Goal: Task Accomplishment & Management: Complete application form

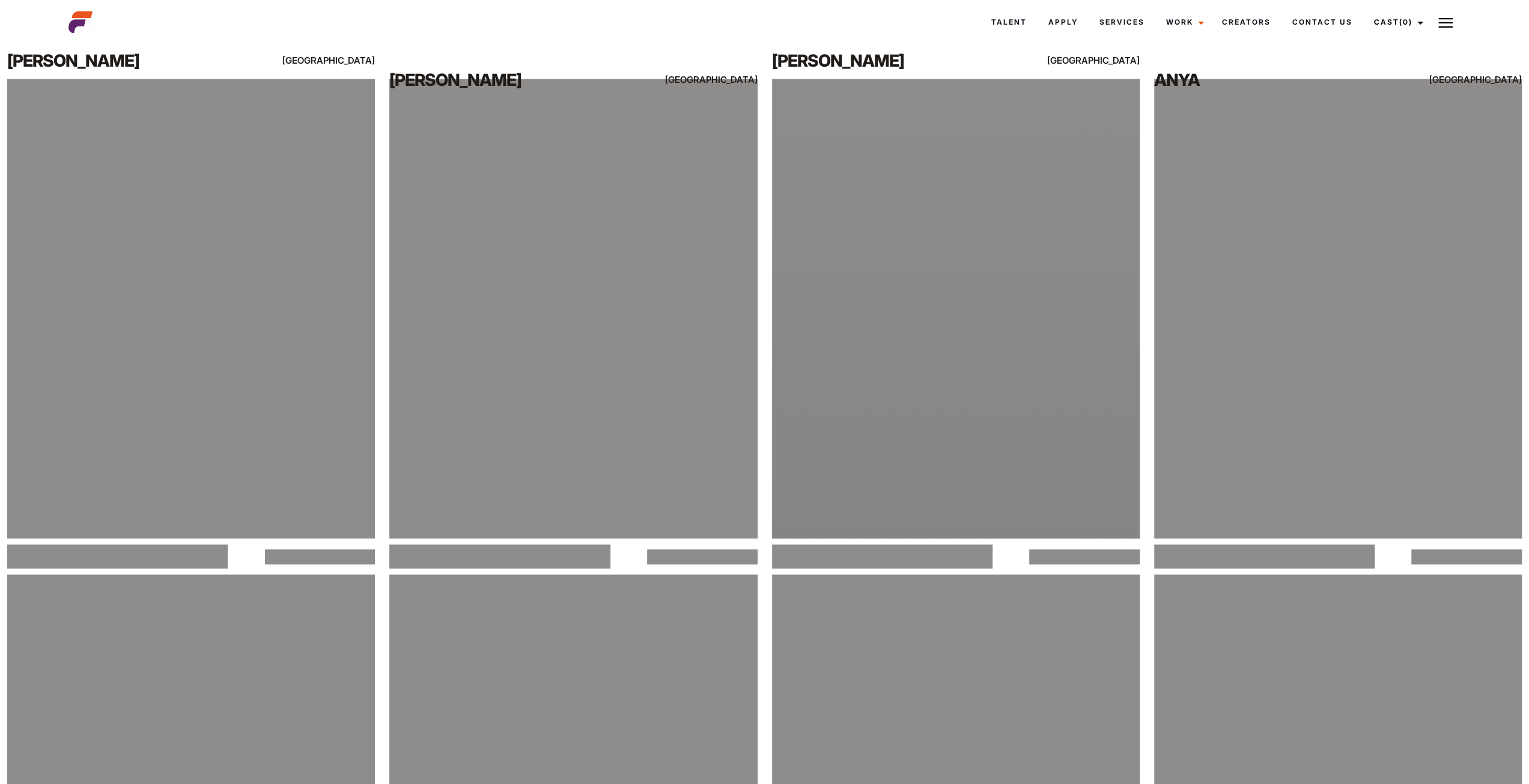
scroll to position [1762, 0]
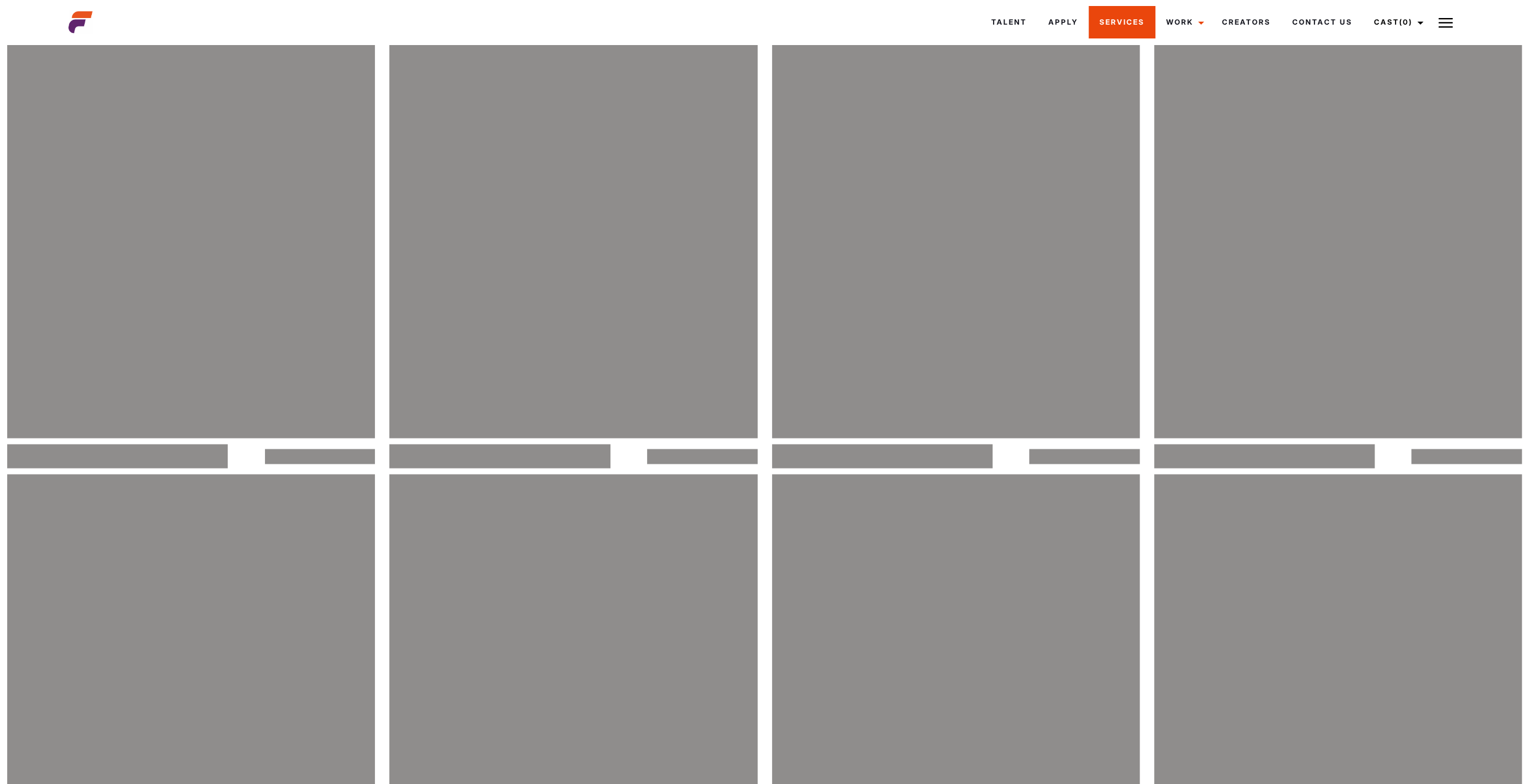
click at [1143, 26] on link "Services" at bounding box center [1122, 22] width 66 height 32
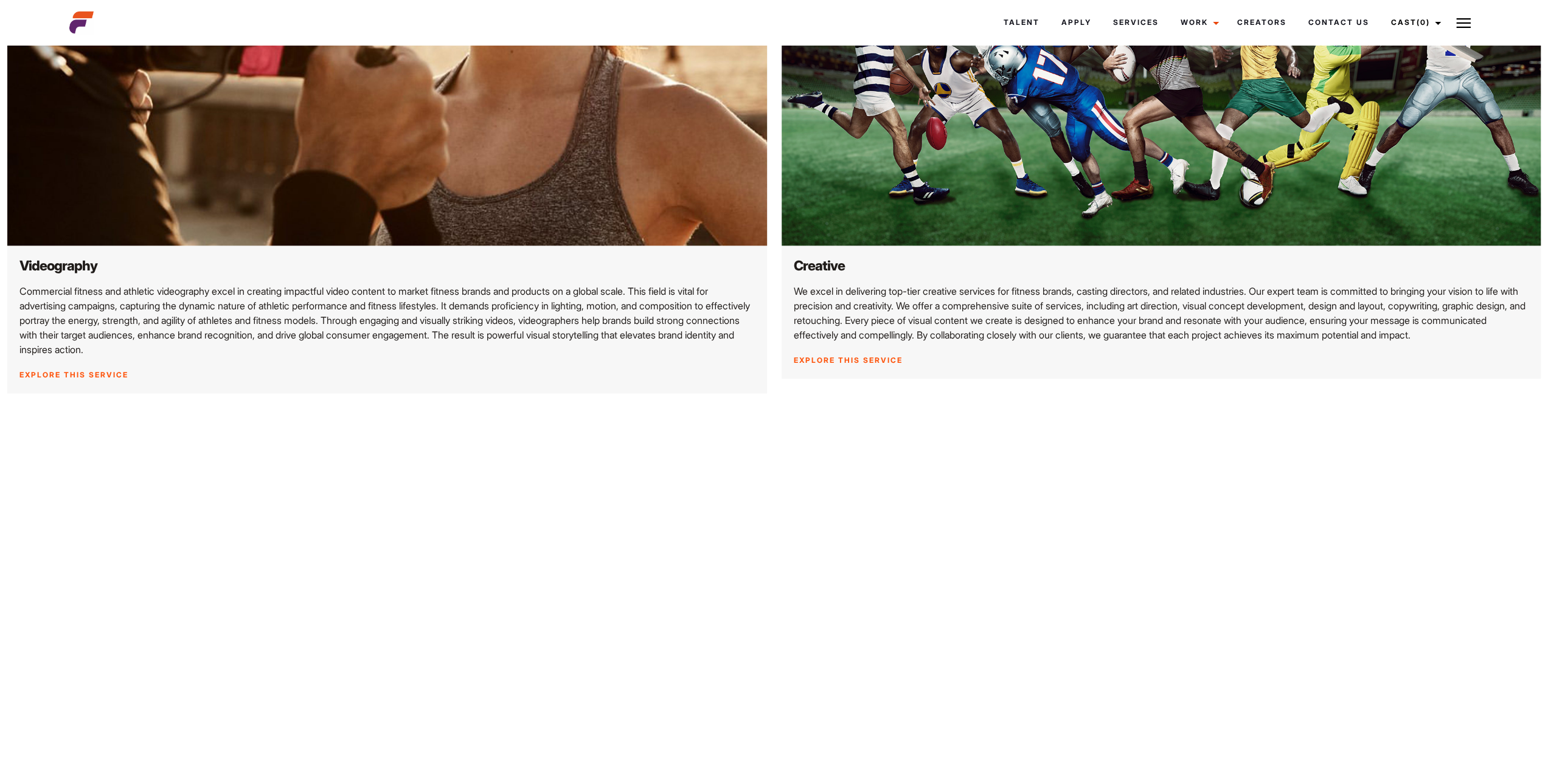
scroll to position [1135, 0]
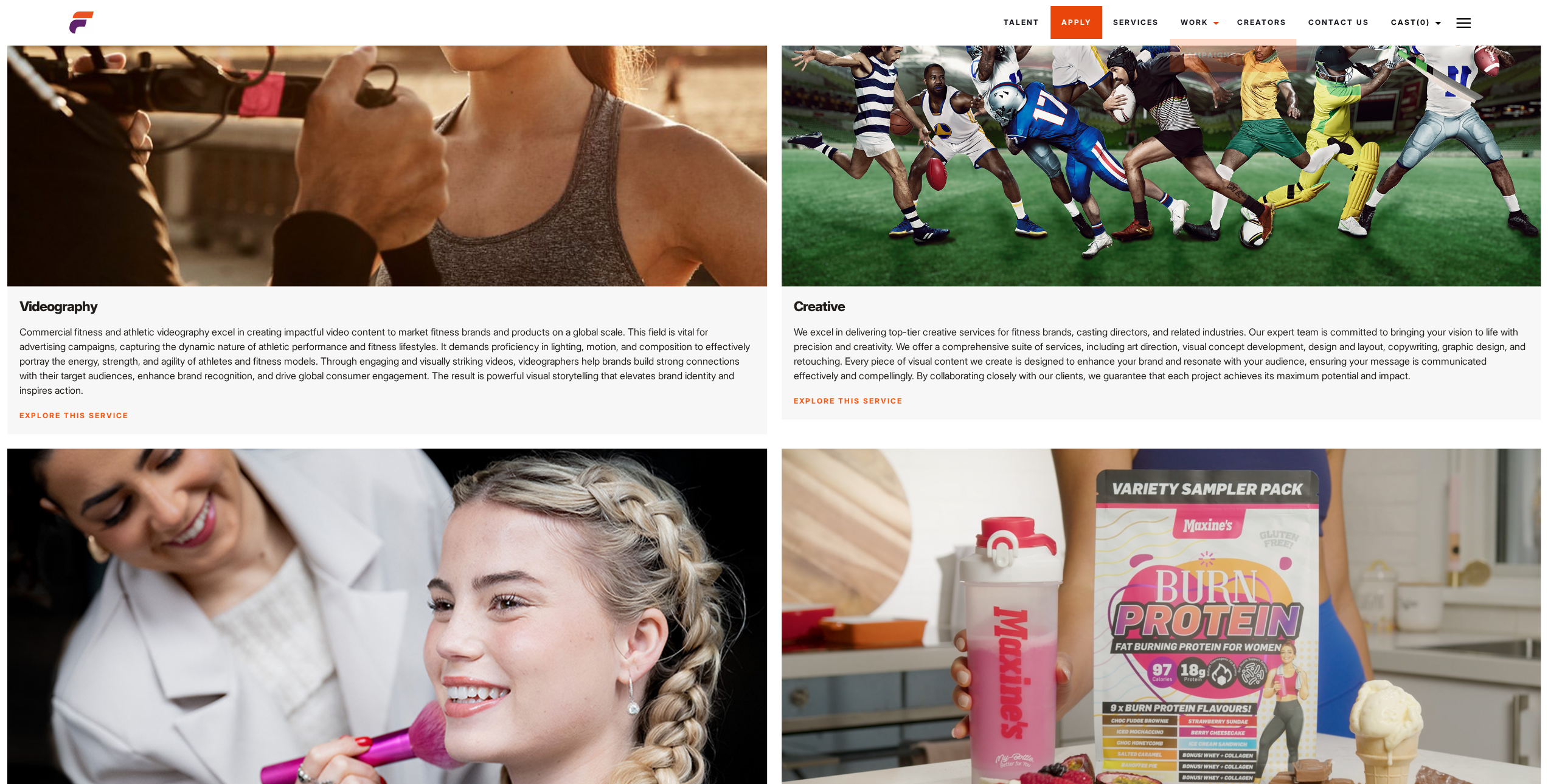
click at [1068, 19] on link "Apply" at bounding box center [1076, 22] width 52 height 33
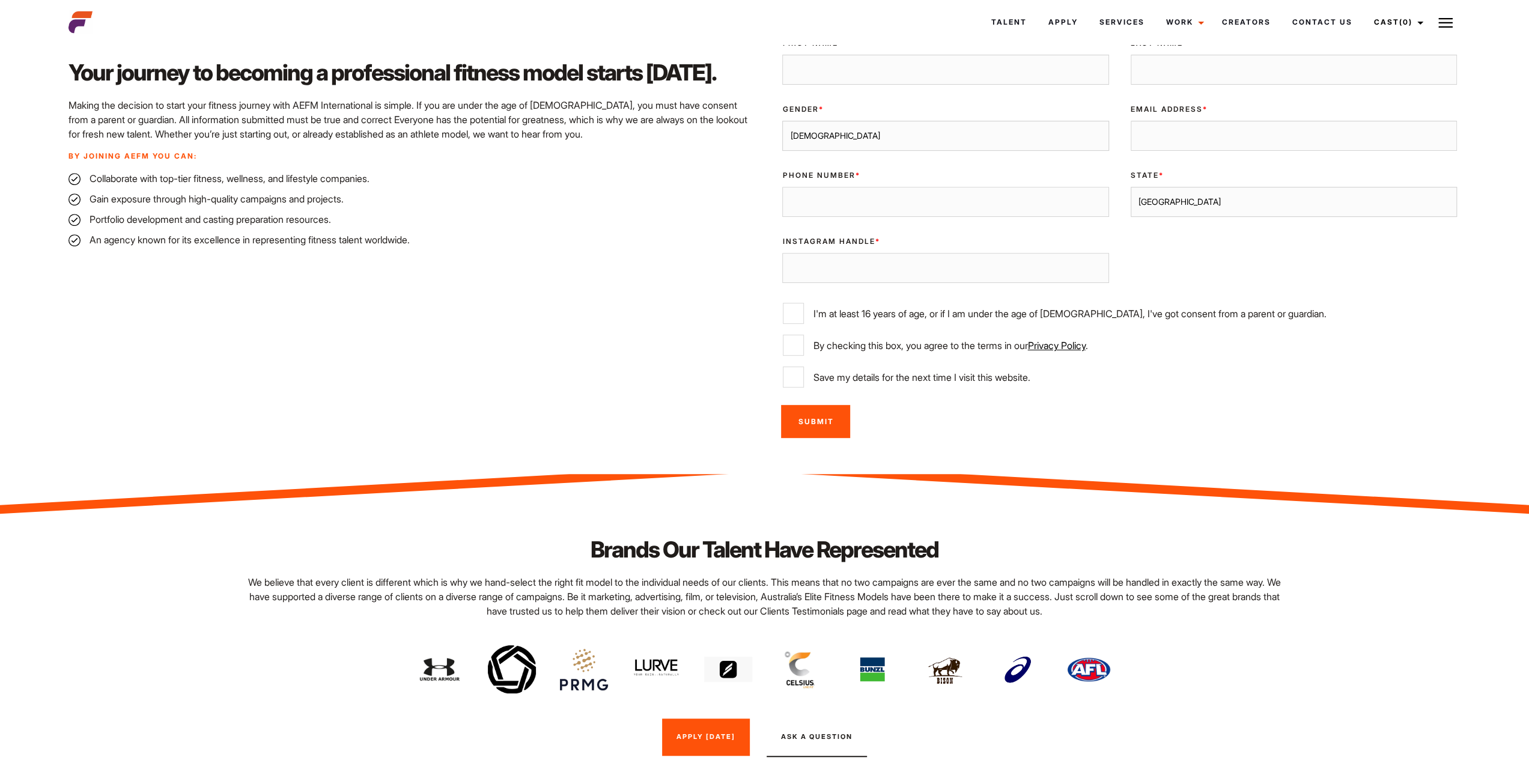
scroll to position [441, 0]
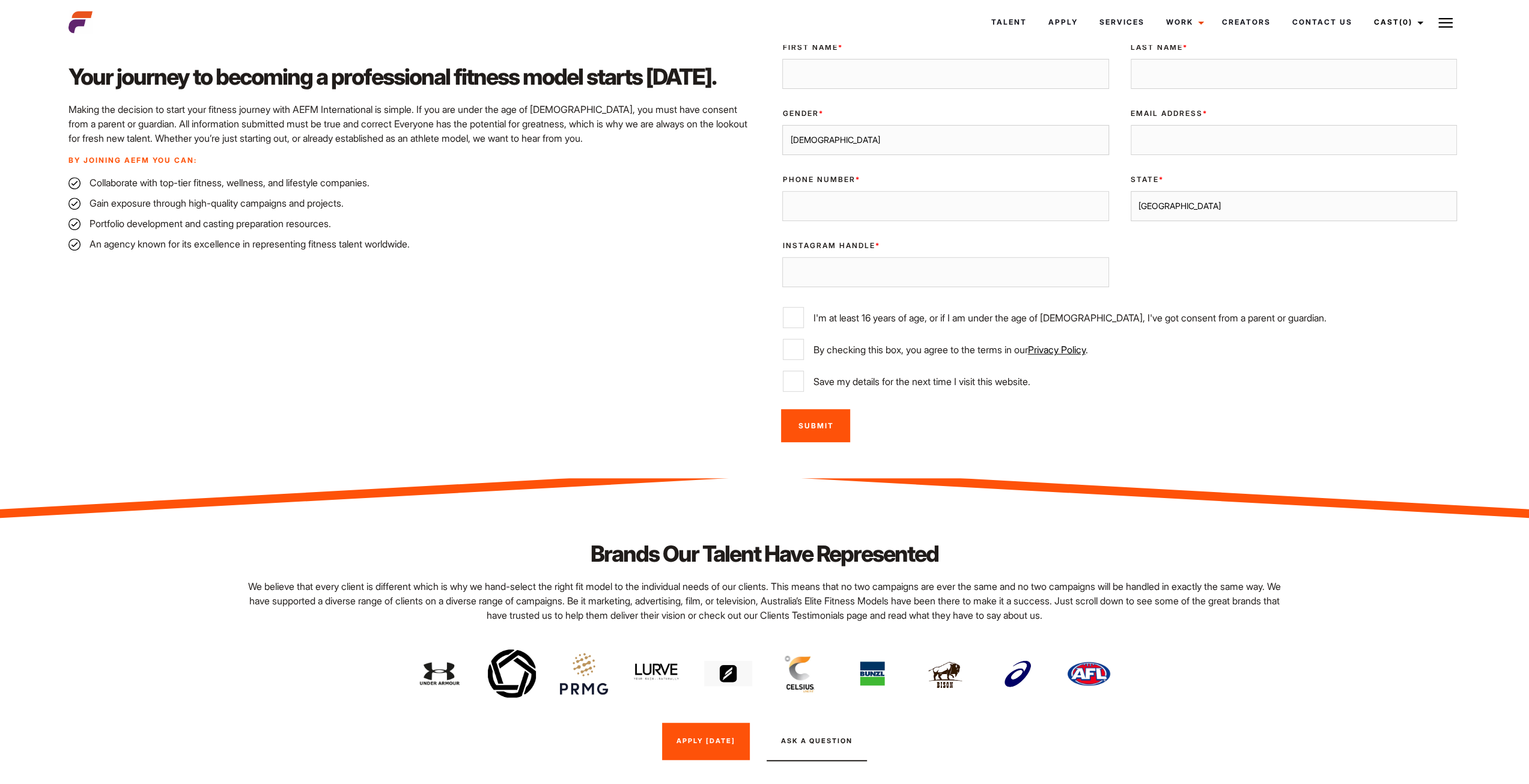
click at [1227, 209] on select "Sydney Melbourne Brisbane Gold Coast Adelaide Perth Darwin Queensland Tasmania …" at bounding box center [1294, 206] width 326 height 30
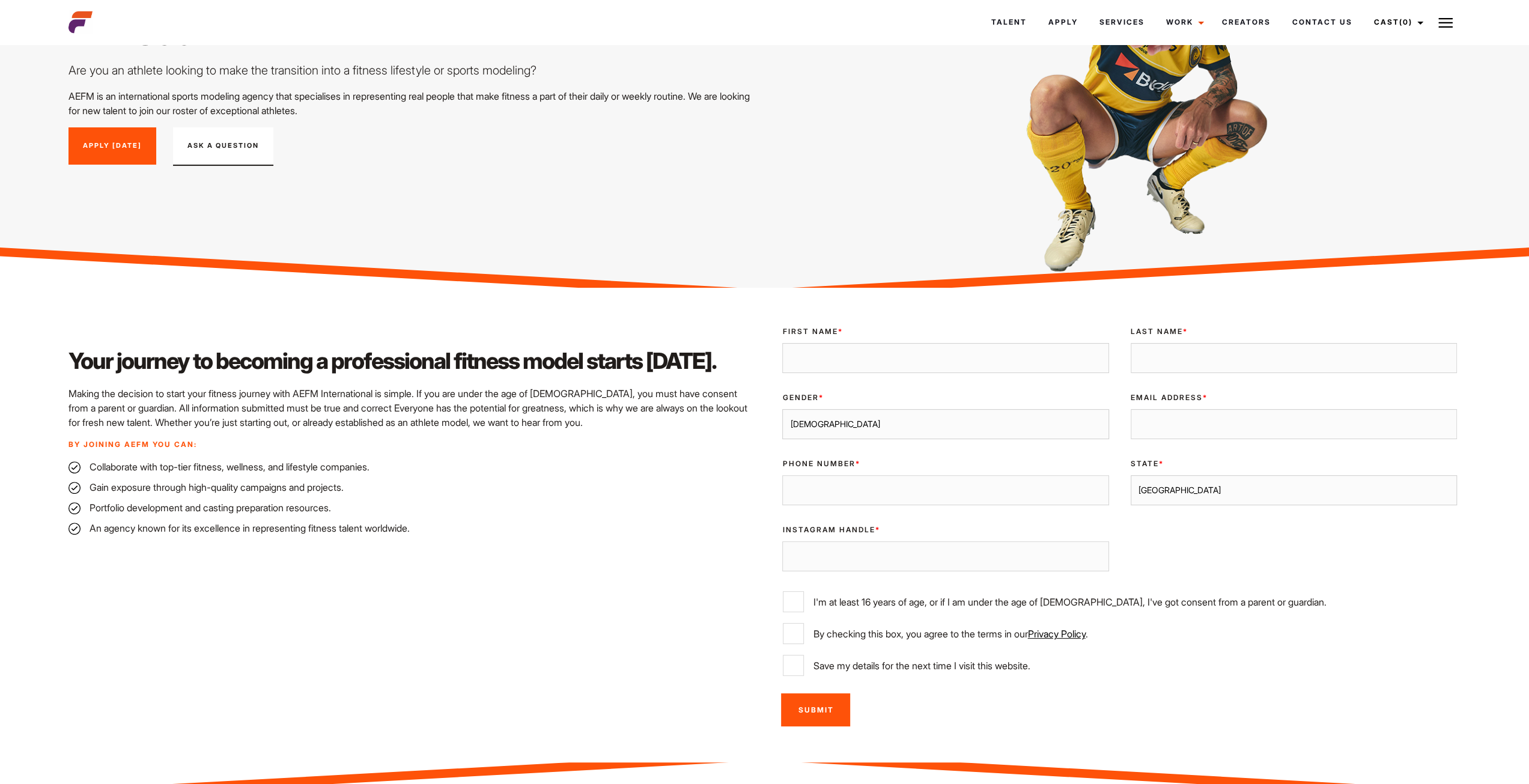
scroll to position [159, 0]
